Goal: Transaction & Acquisition: Purchase product/service

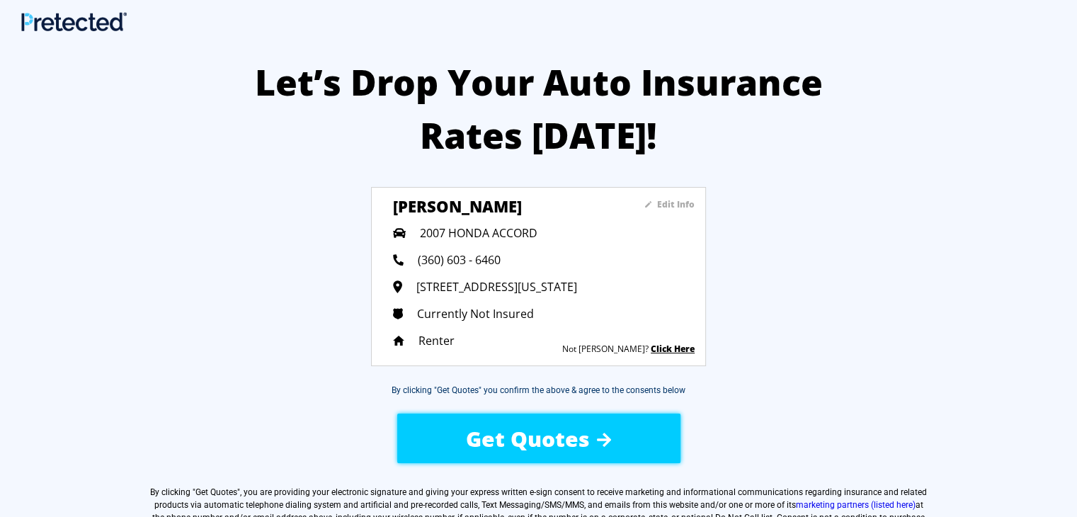
click at [615, 428] on div "Get Quotes" at bounding box center [538, 439] width 239 height 50
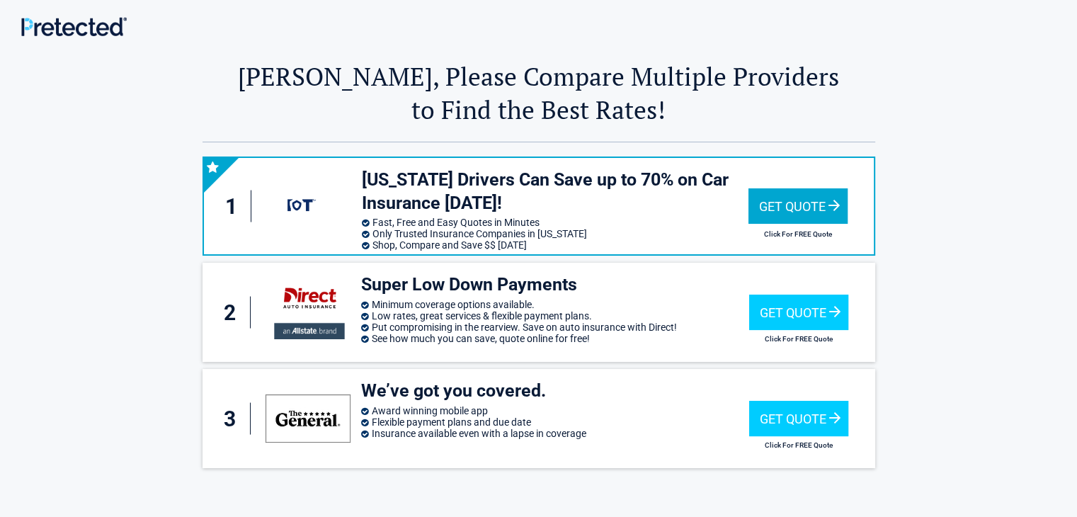
click at [792, 202] on div "Get Quote" at bounding box center [798, 205] width 99 height 35
